Goal: Check status: Check status

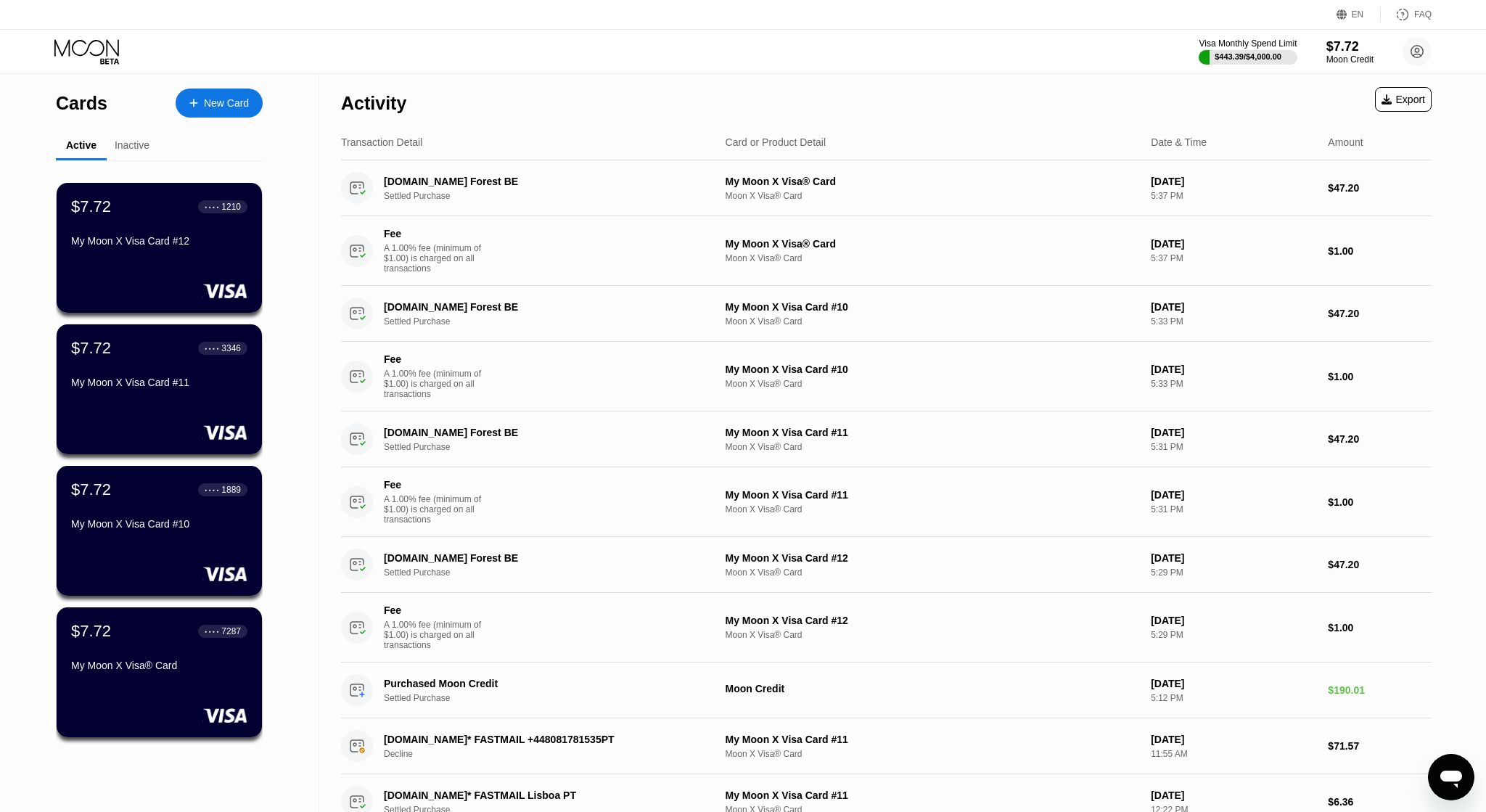
click at [143, 234] on div "$7.72 ● ● ● ● 1210 My Moon X Visa Card #12" at bounding box center [159, 224] width 176 height 55
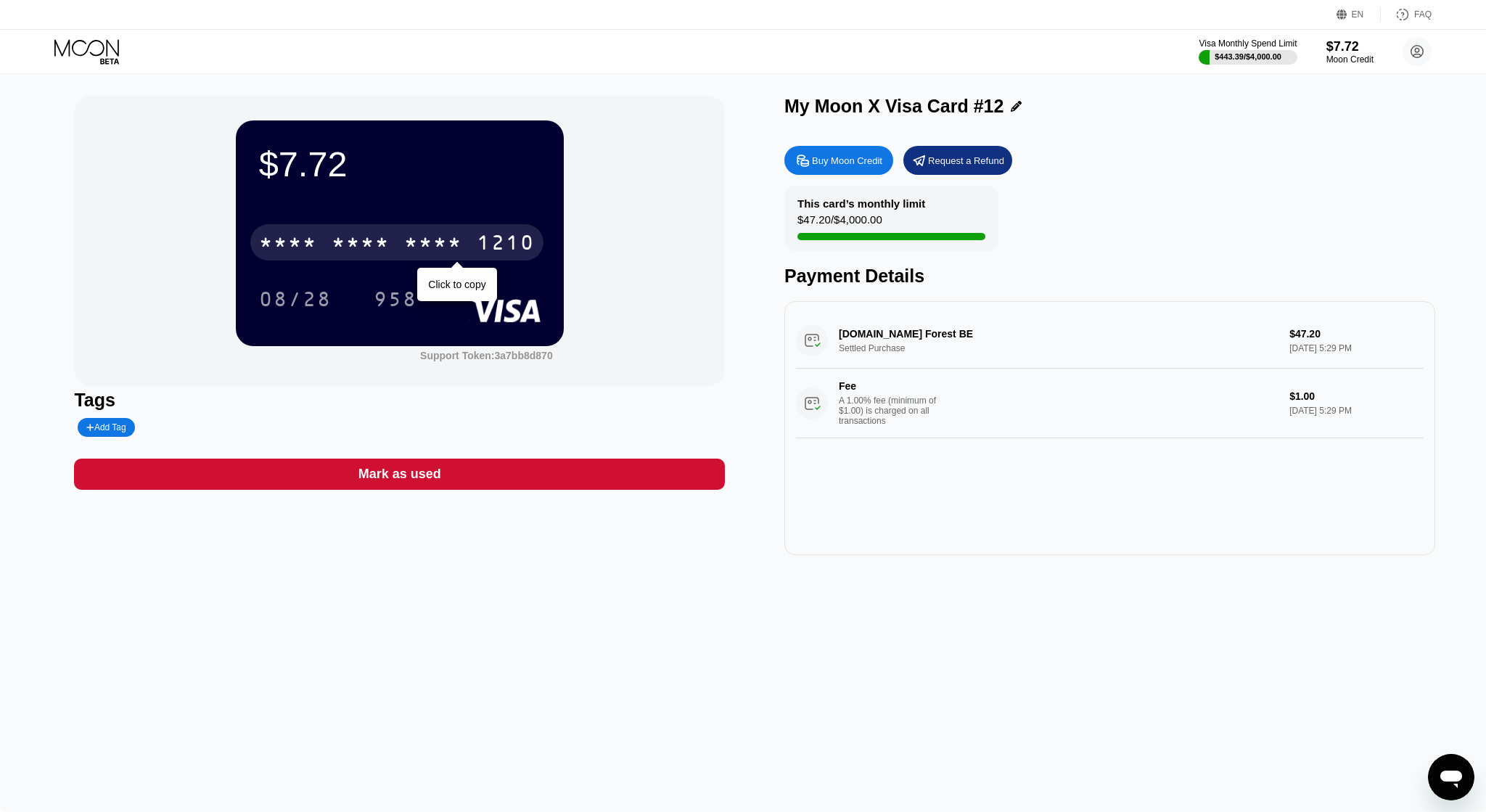
click at [438, 238] on div "* * * *" at bounding box center [433, 245] width 58 height 23
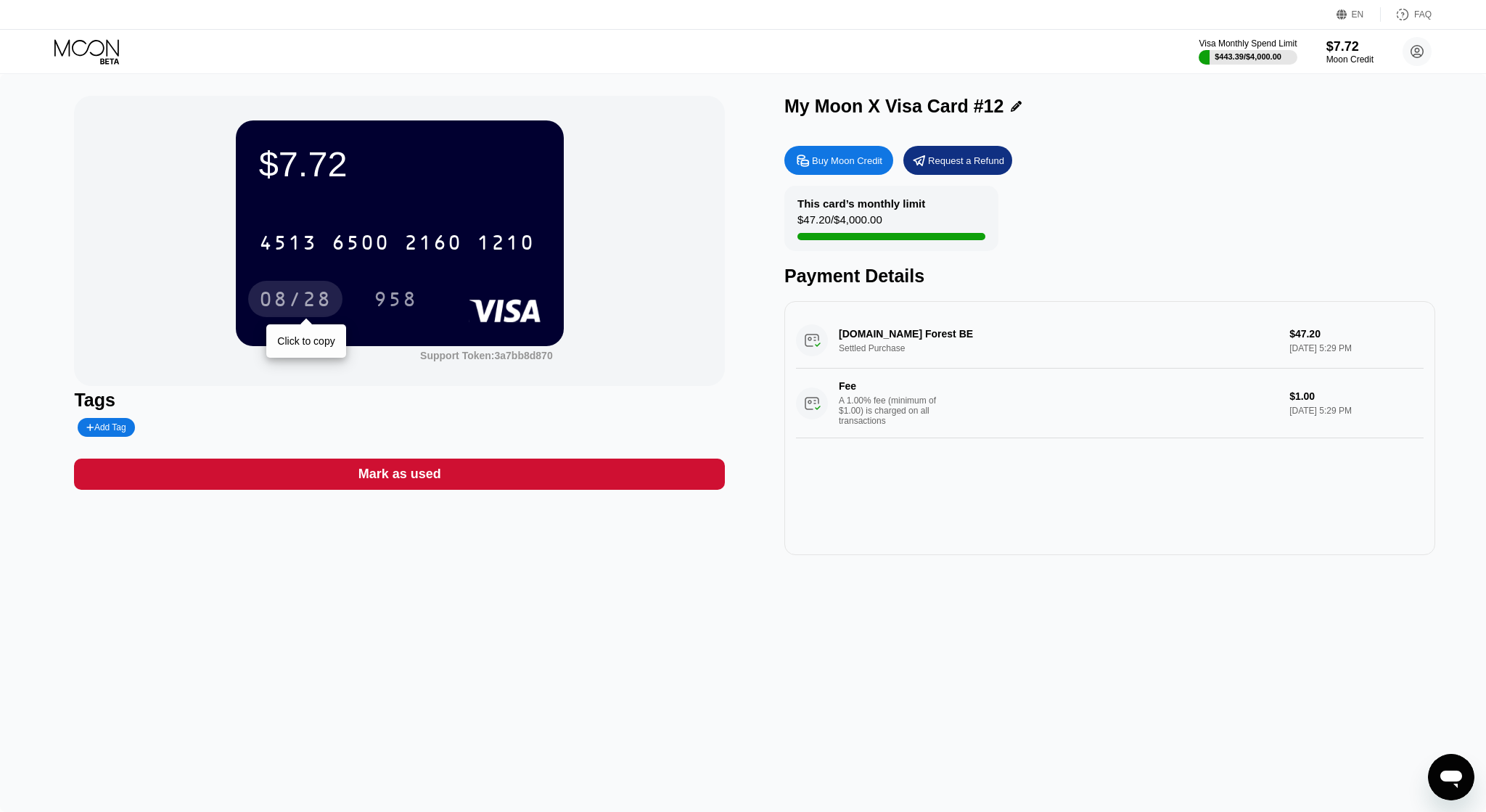
click at [299, 311] on div "08/28" at bounding box center [295, 301] width 72 height 23
